Goal: Check status: Check status

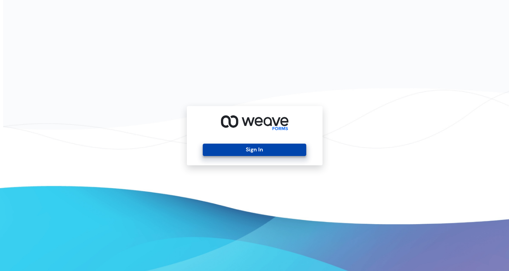
click at [228, 147] on button "Sign In" at bounding box center [255, 150] width 104 height 12
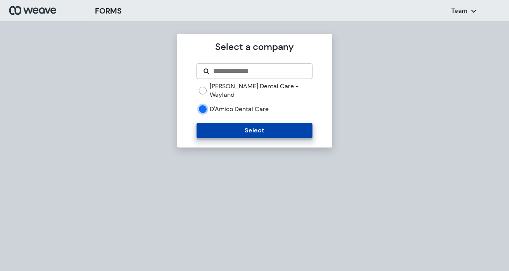
click at [210, 123] on button "Select" at bounding box center [255, 131] width 116 height 16
